Goal: Information Seeking & Learning: Understand process/instructions

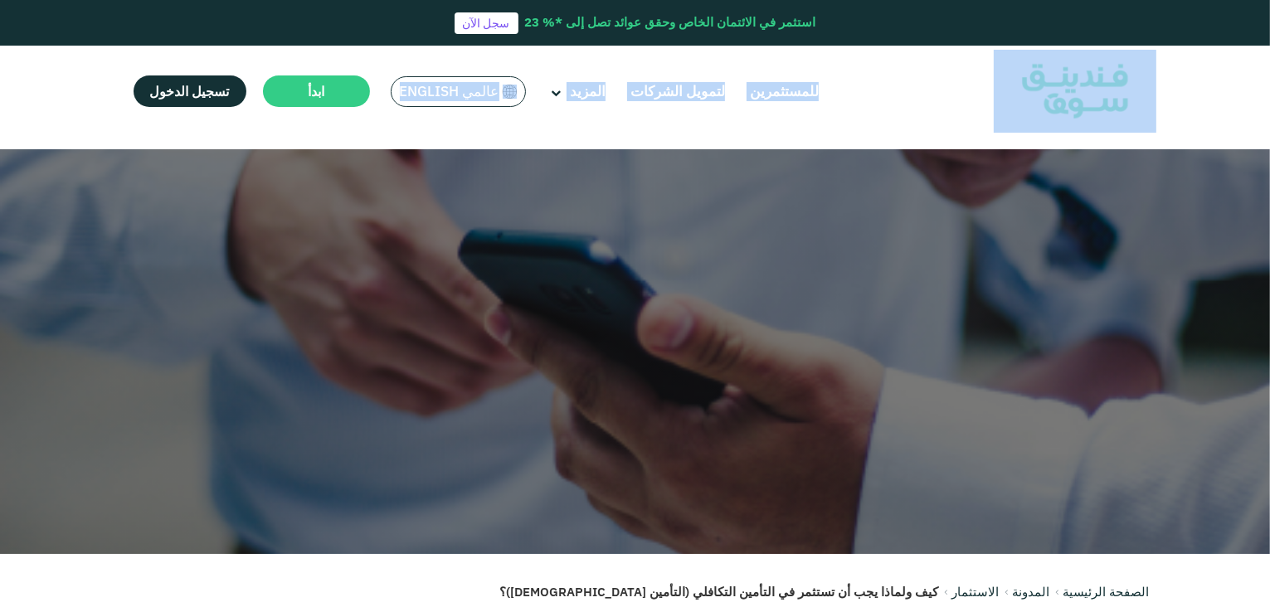
drag, startPoint x: 1268, startPoint y: 46, endPoint x: 1274, endPoint y: 80, distance: 34.5
click at [1270, 80] on html "استثمر في الائتمان الخاص وحقق عوائد تصل إلى *% 23 سجل الآن للمستثمرين لتمويل ال…" at bounding box center [635, 306] width 1270 height 612
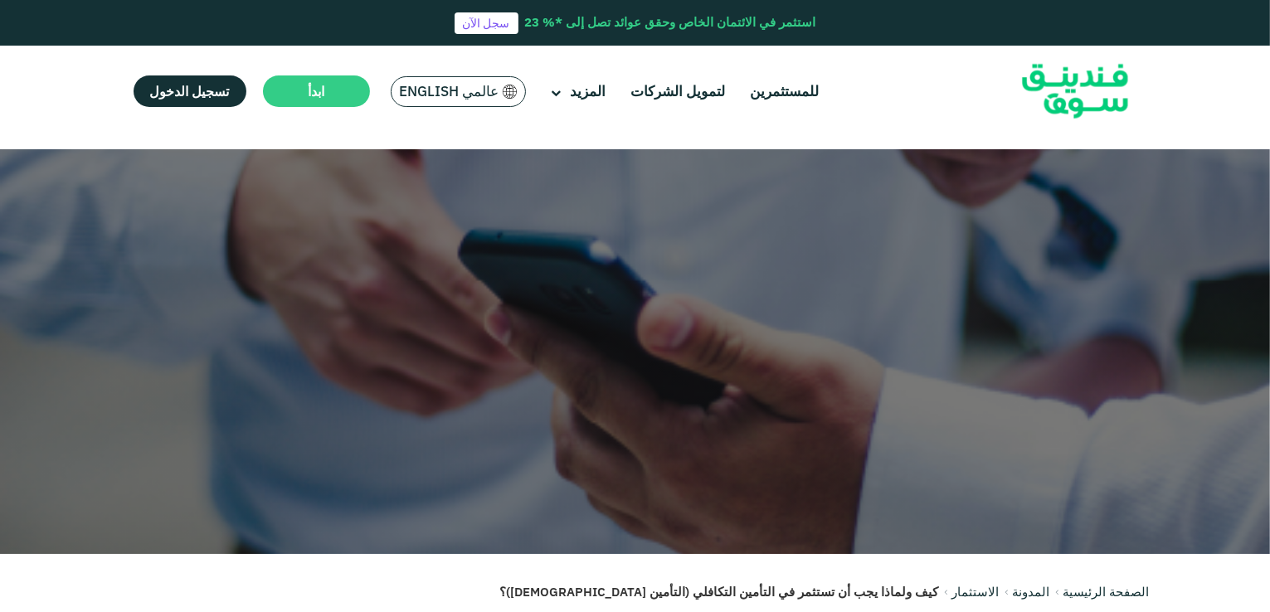
click at [1259, 74] on header "استثمر في الائتمان الخاص وحقق عوائد تصل إلى *% 23 سجل الآن للمستثمرين لتمويل ال…" at bounding box center [635, 68] width 1270 height 137
click at [690, 104] on link "لتمويل الشركات" at bounding box center [678, 91] width 103 height 27
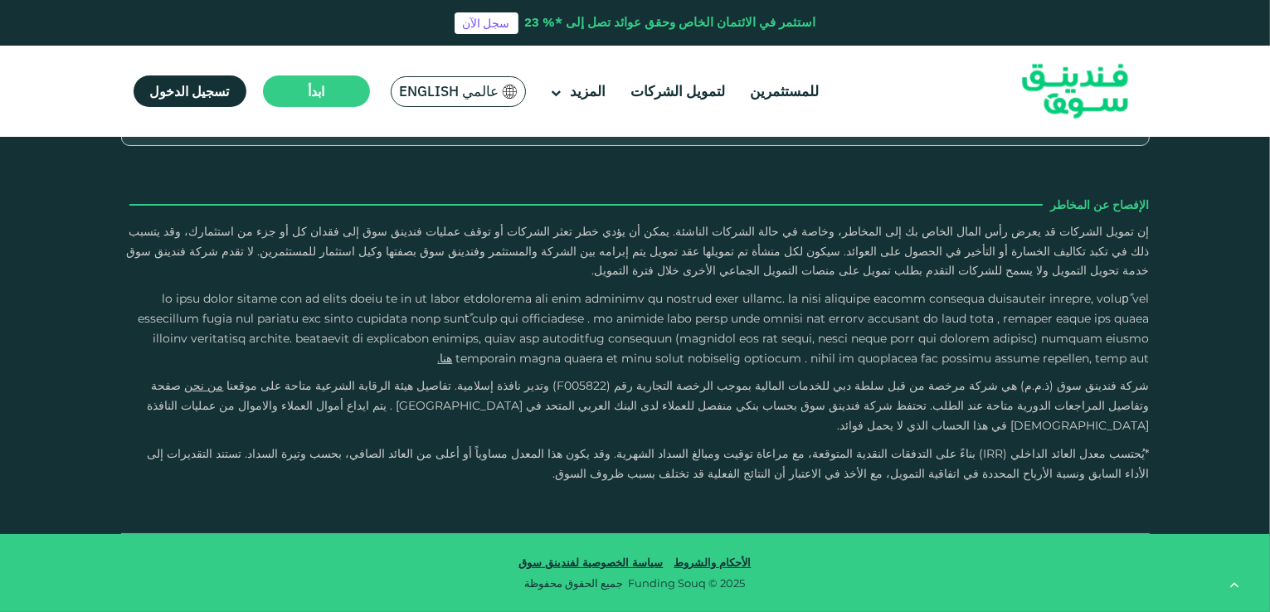
scroll to position [2643, 0]
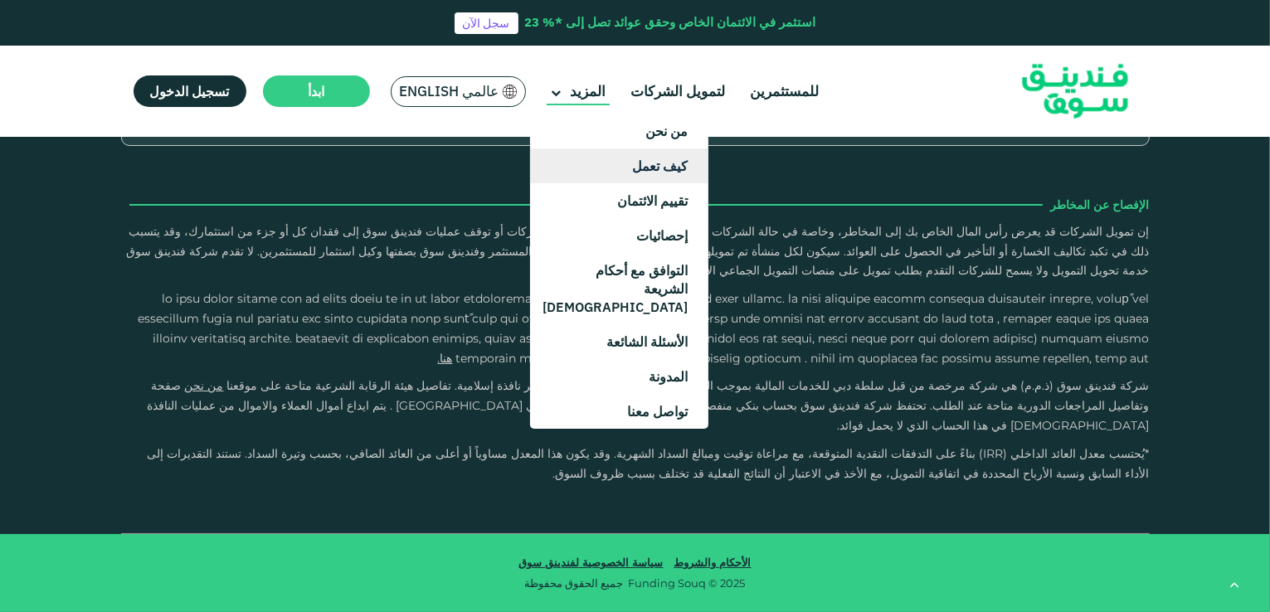
click at [576, 169] on link "كيف تعمل" at bounding box center [619, 166] width 178 height 35
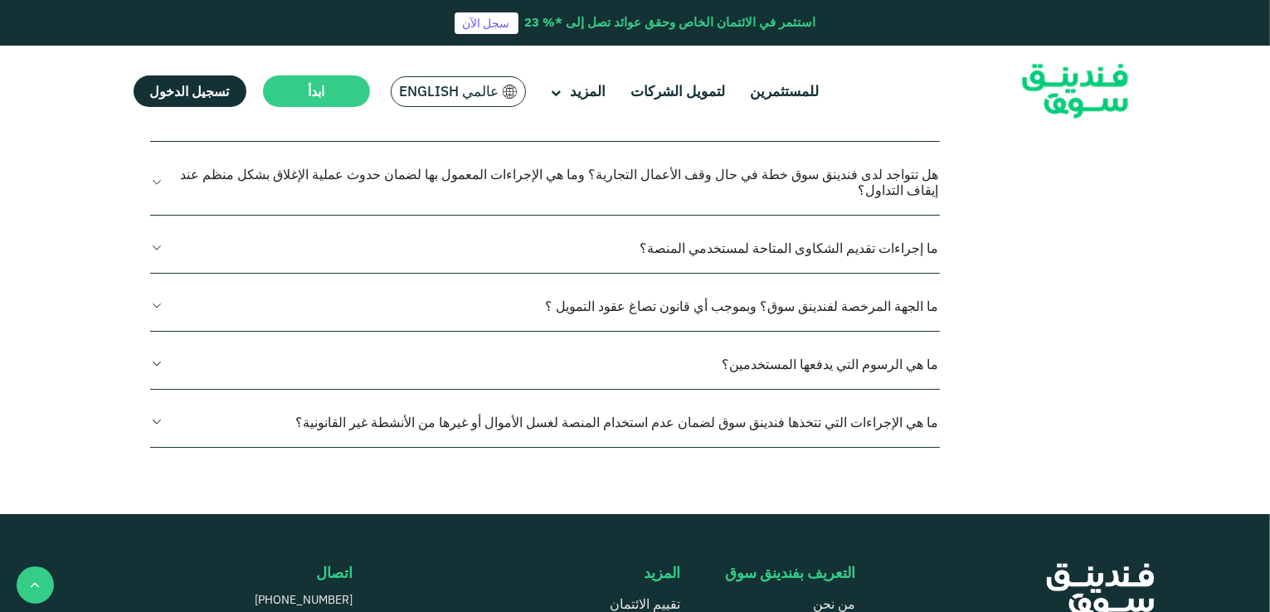
scroll to position [1955, 0]
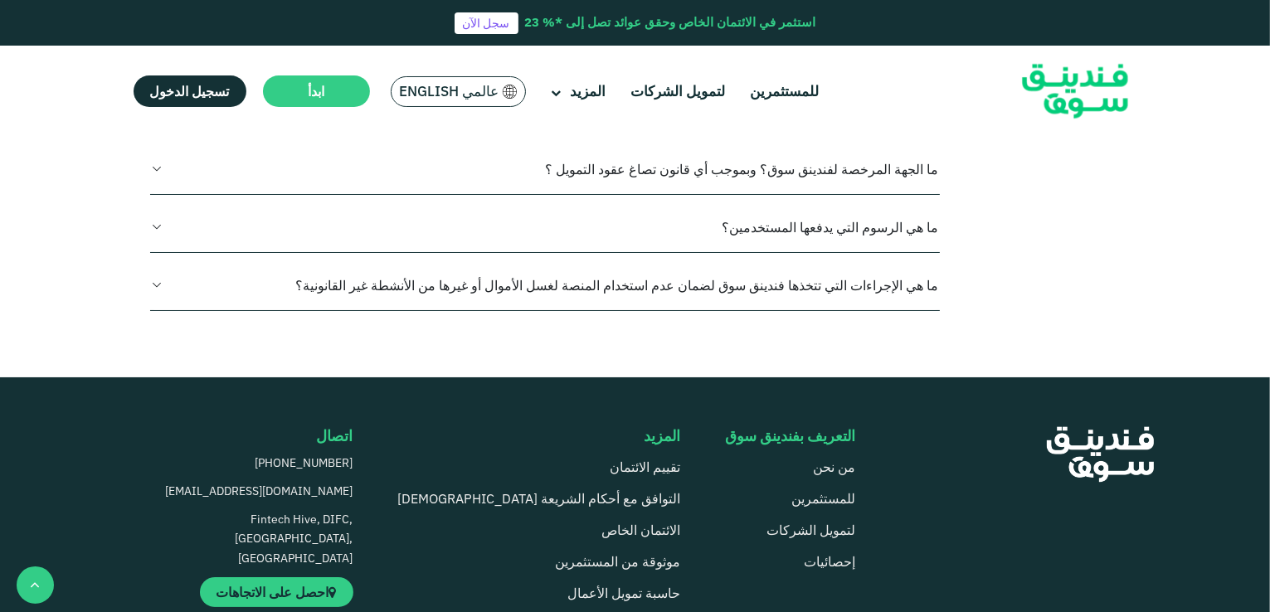
scroll to position [2161, 0]
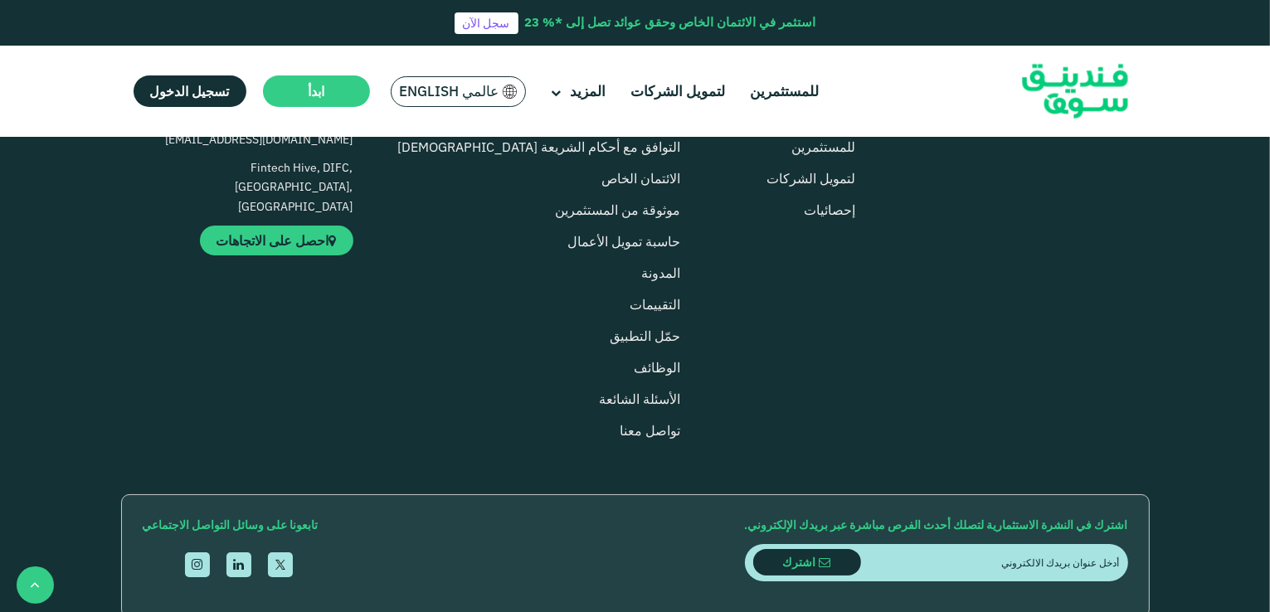
scroll to position [2715, 0]
